Goal: Navigation & Orientation: Find specific page/section

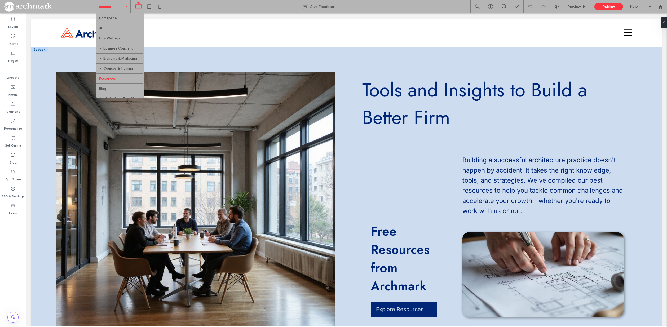
click at [205, 61] on div "Tools and Insights to Build a Better Firm Free Resources from Archmark Explore …" at bounding box center [346, 201] width 630 height 308
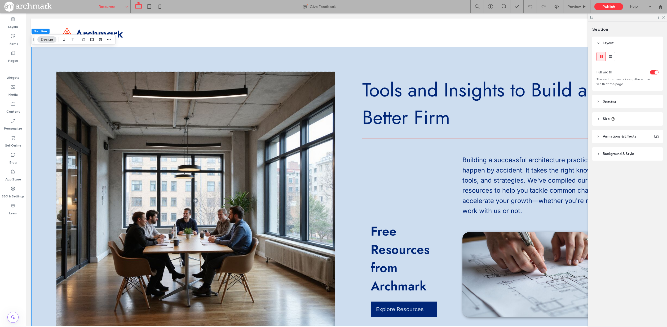
click at [663, 19] on div at bounding box center [627, 17] width 79 height 8
click at [664, 17] on icon at bounding box center [663, 16] width 3 height 3
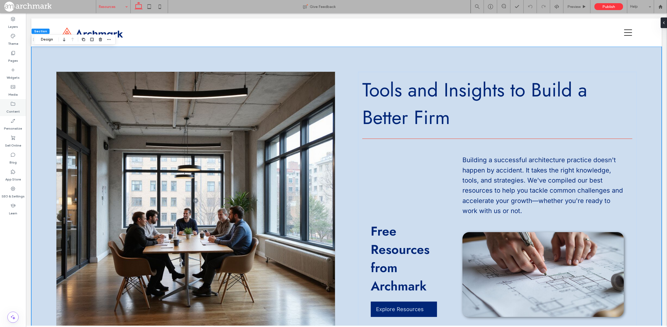
click at [13, 106] on icon at bounding box center [12, 103] width 5 height 5
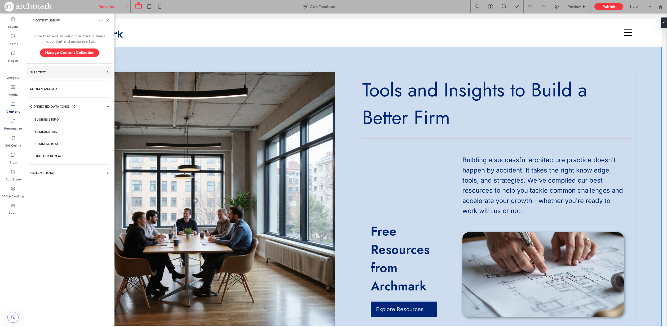
click at [67, 75] on section "Site Text" at bounding box center [69, 72] width 87 height 12
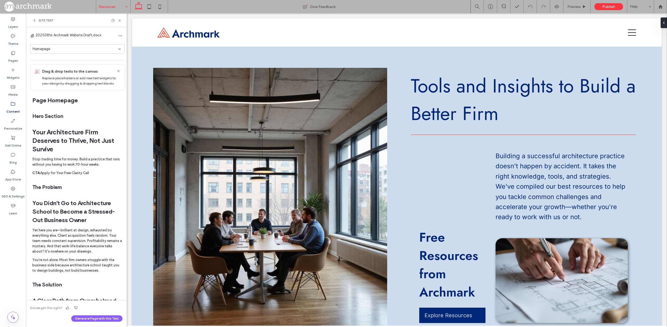
click at [74, 50] on div "Homepage" at bounding box center [76, 48] width 86 height 5
click at [57, 99] on div "Resources" at bounding box center [75, 99] width 91 height 9
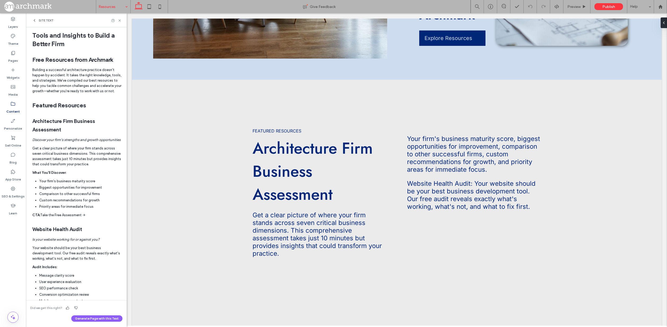
scroll to position [85, 0]
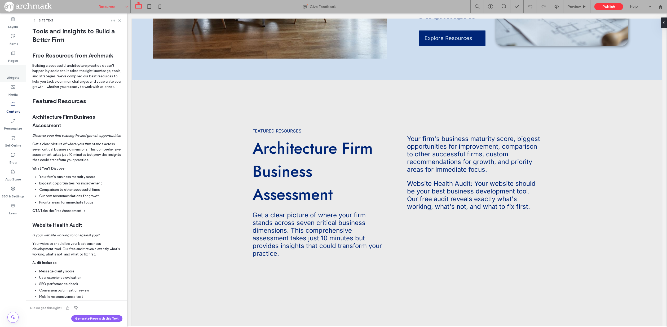
click at [16, 68] on div "Widgets" at bounding box center [13, 73] width 26 height 17
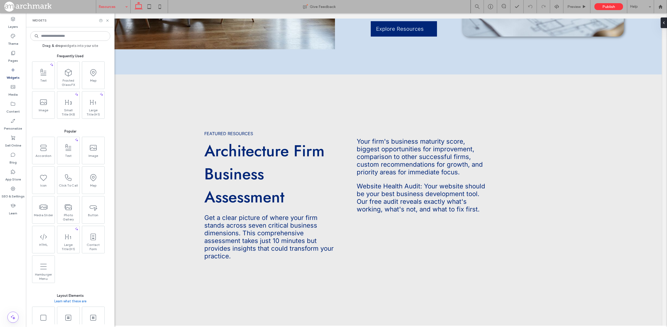
scroll to position [281, 0]
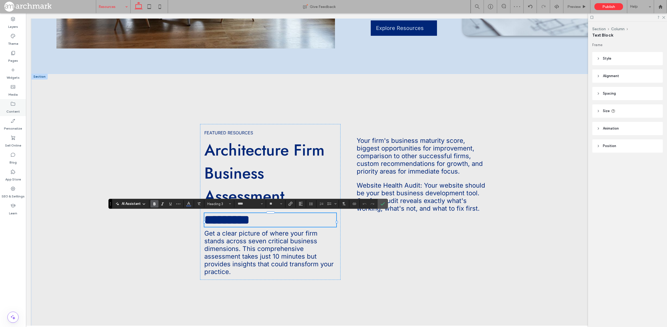
click at [13, 106] on icon at bounding box center [12, 103] width 5 height 5
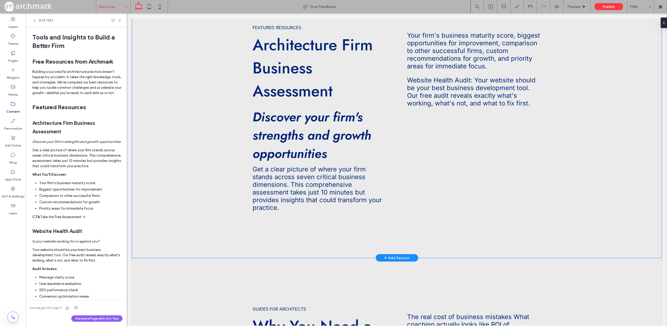
scroll to position [381, 0]
click at [34, 18] on span at bounding box center [34, 20] width 4 height 4
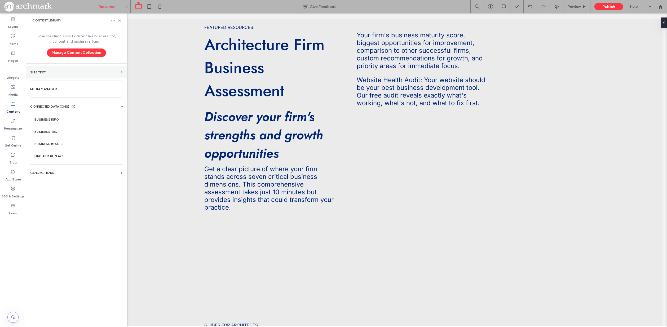
click at [119, 73] on section "Site Text" at bounding box center [76, 72] width 101 height 12
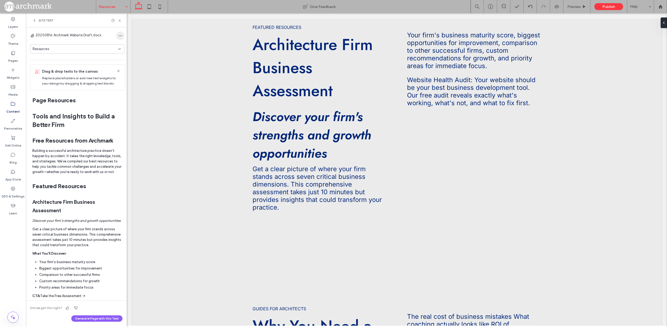
click at [118, 34] on icon "button" at bounding box center [120, 36] width 4 height 4
click at [77, 35] on span "20250816 Archmark Website Draft.docx" at bounding box center [69, 35] width 66 height 5
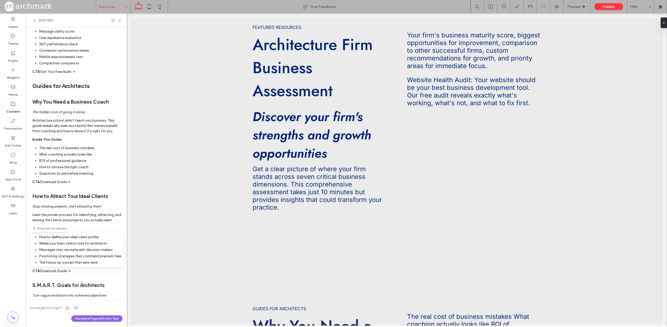
scroll to position [0, 0]
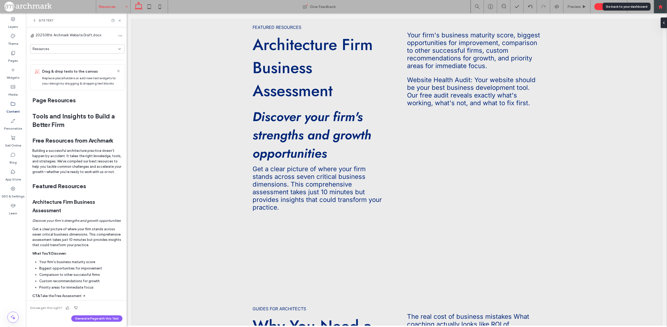
click at [660, 7] on use at bounding box center [660, 7] width 4 height 4
